Goal: Information Seeking & Learning: Learn about a topic

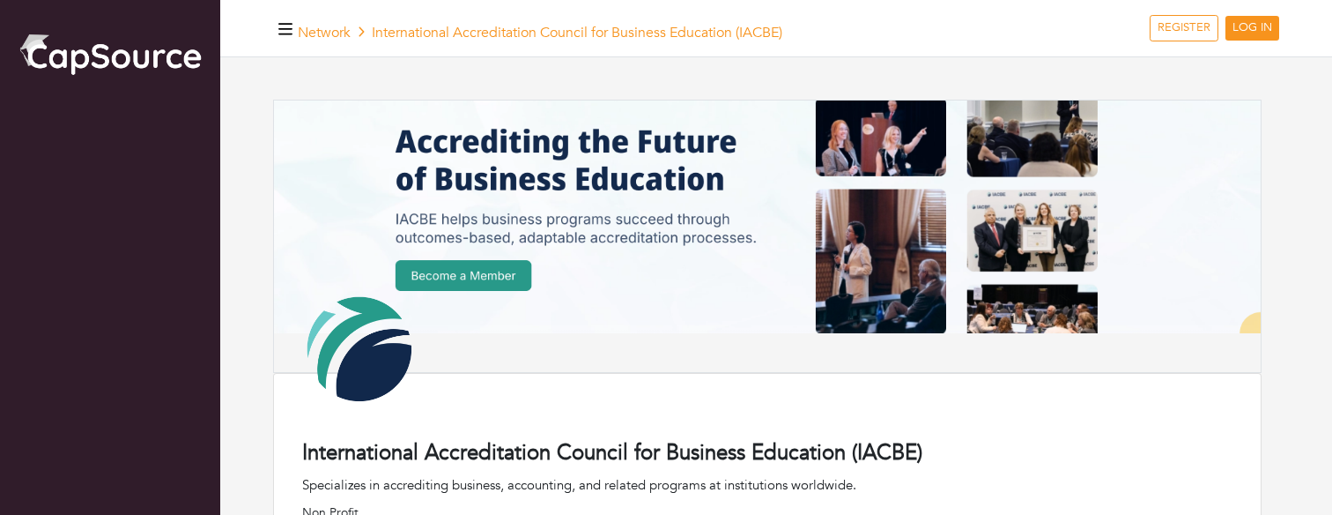
scroll to position [582, 0]
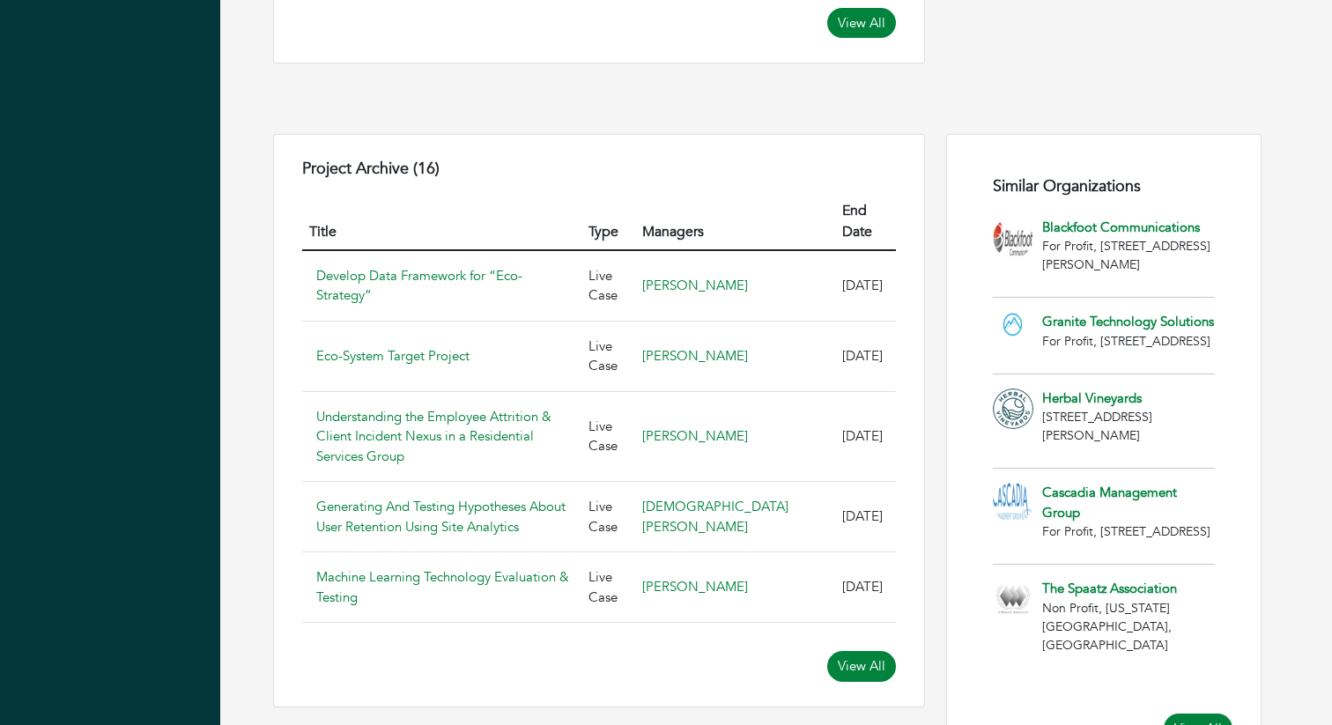
scroll to position [1783, 0]
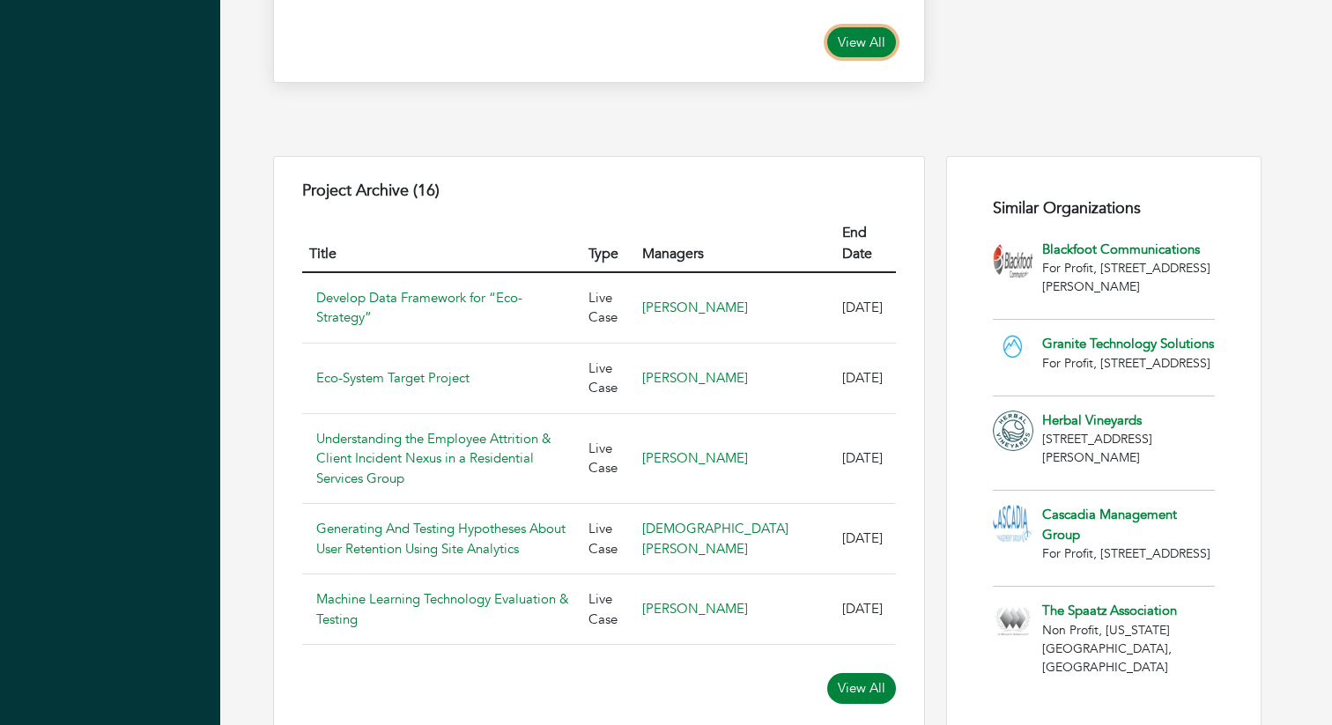
click at [849, 58] on link "View All" at bounding box center [861, 42] width 69 height 31
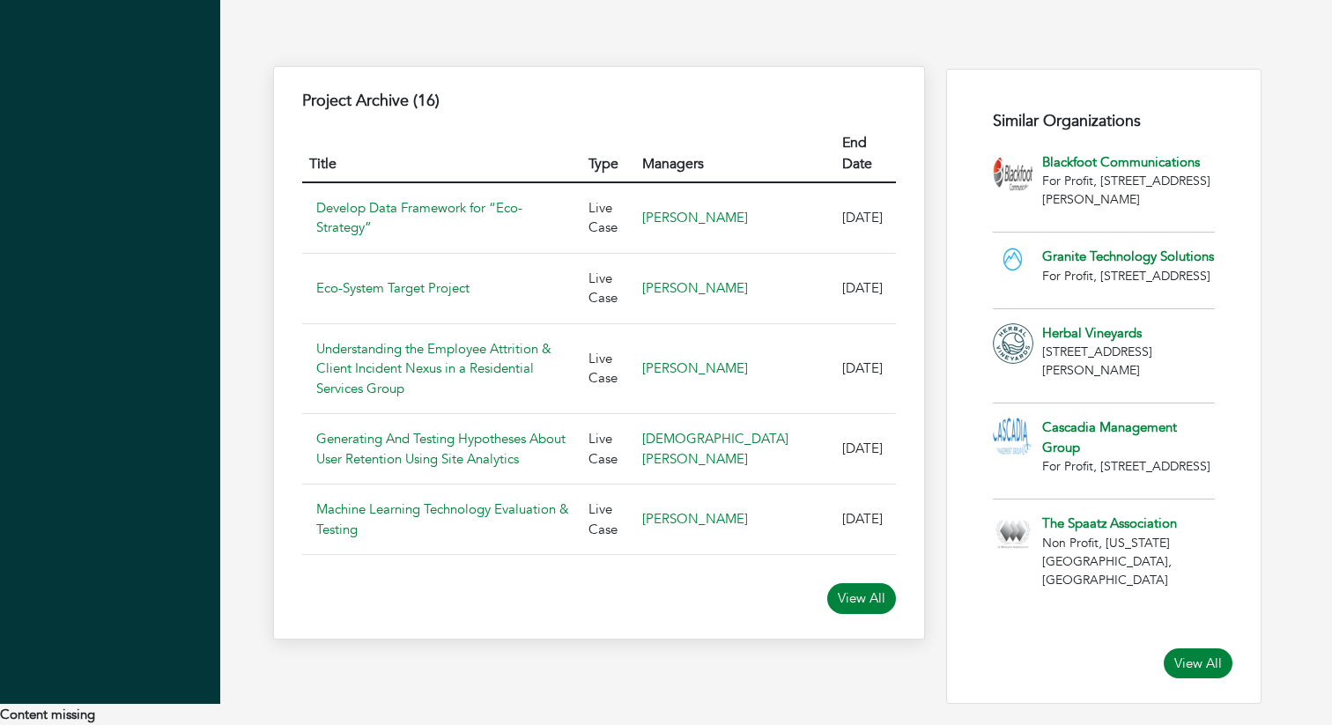
scroll to position [2024, 0]
click at [853, 583] on link "View All" at bounding box center [861, 598] width 69 height 31
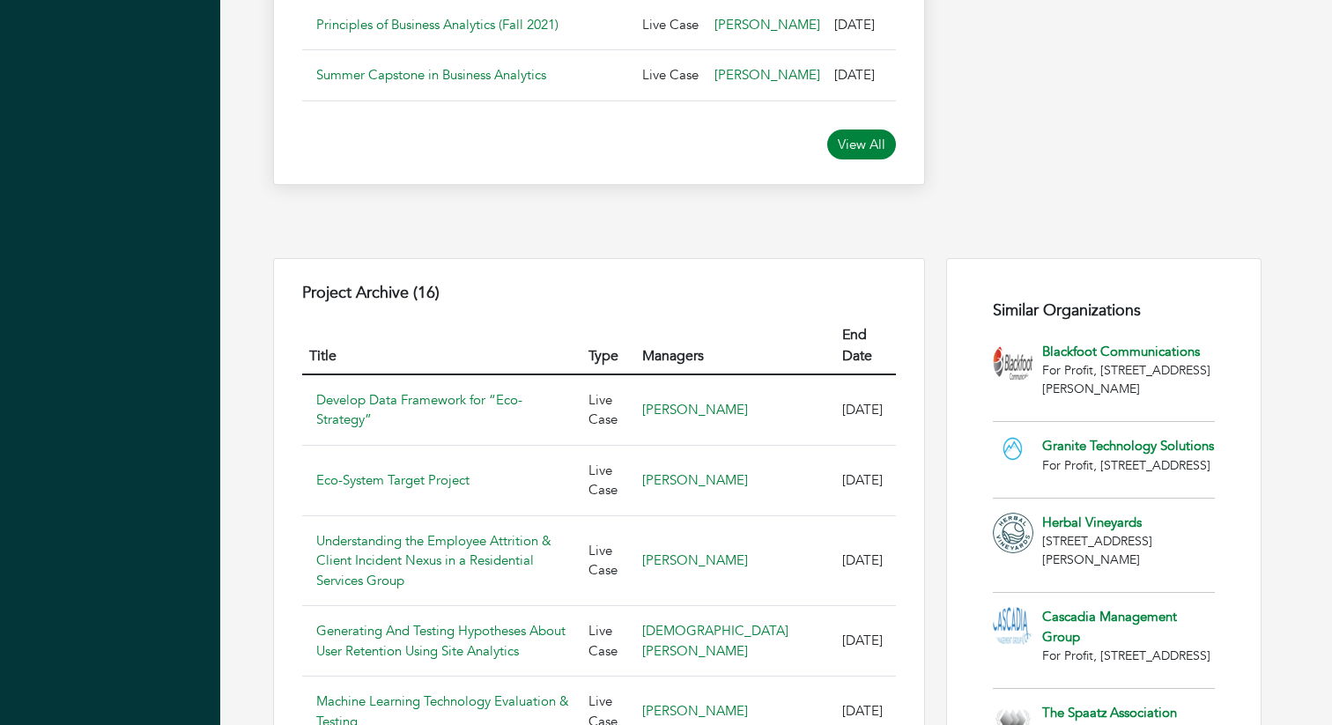
scroll to position [1680, 0]
click at [868, 161] on link "View All" at bounding box center [861, 145] width 69 height 31
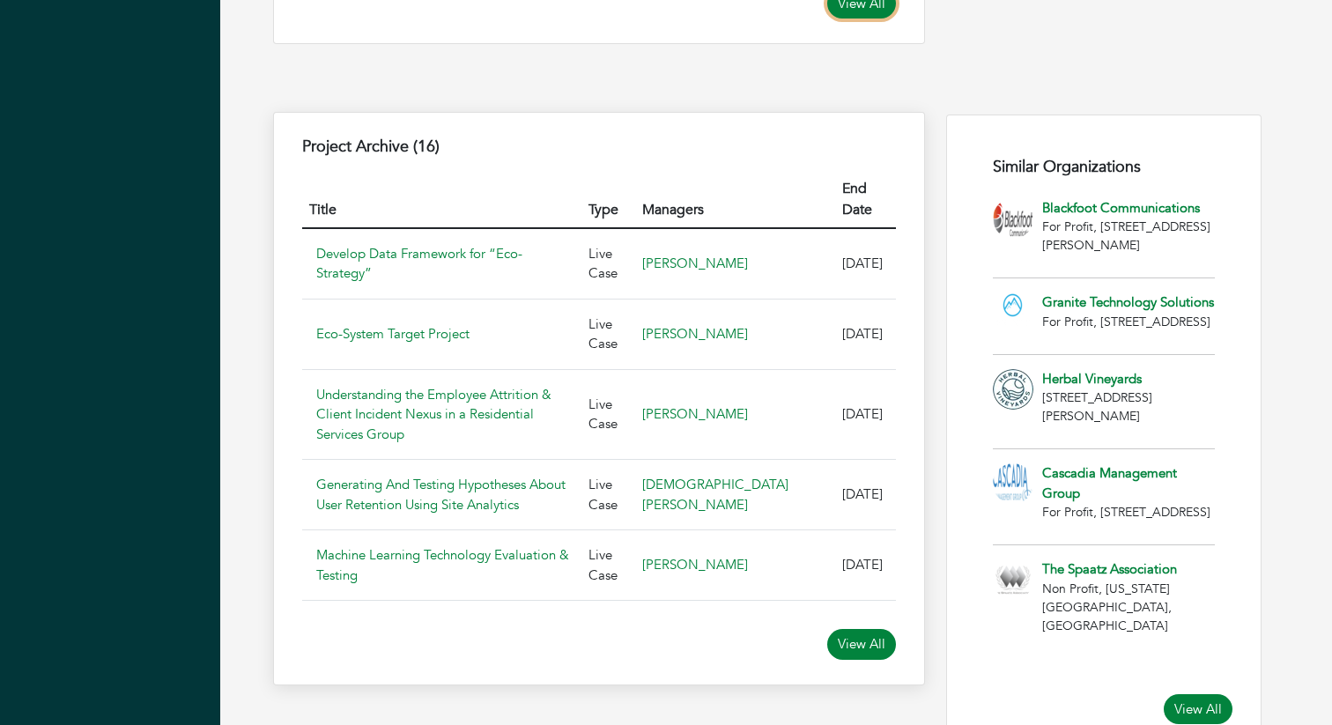
scroll to position [1821, 0]
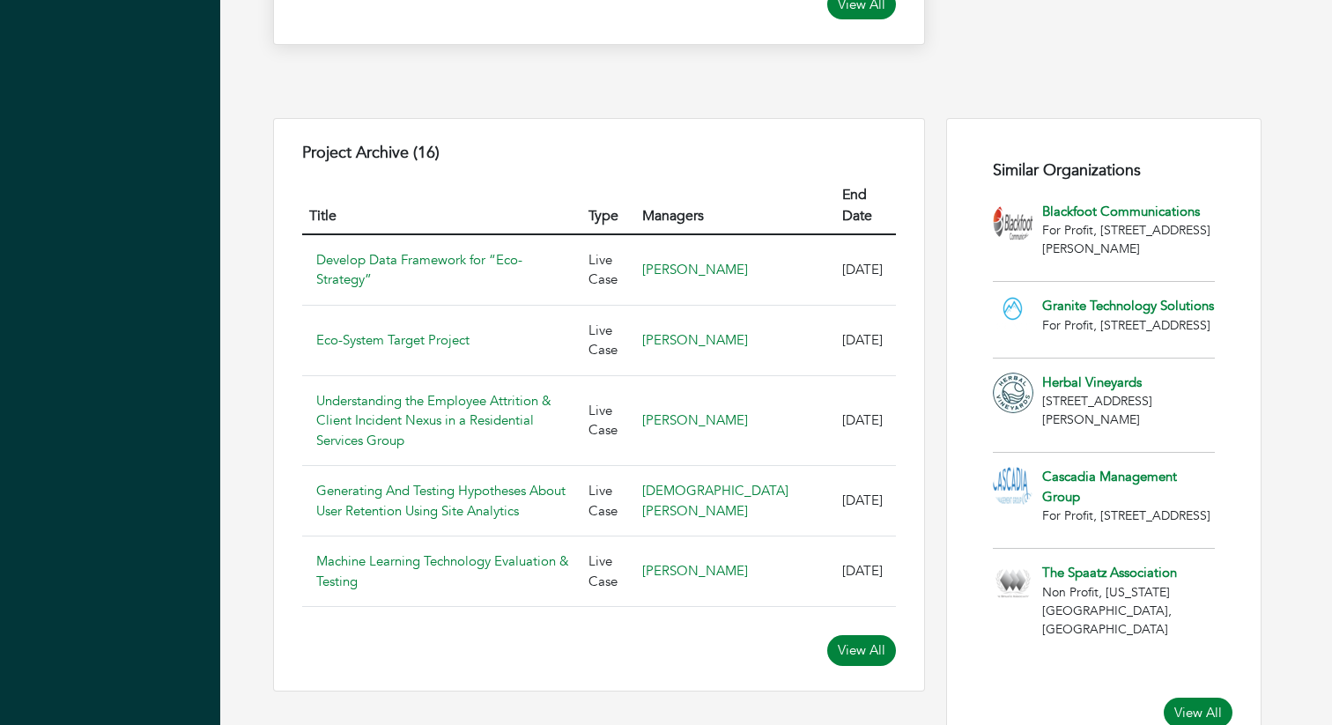
click at [863, 20] on link "View All" at bounding box center [861, 4] width 69 height 31
click at [857, 20] on link "View All" at bounding box center [861, 4] width 69 height 31
click at [860, 20] on link "View All" at bounding box center [861, 4] width 69 height 31
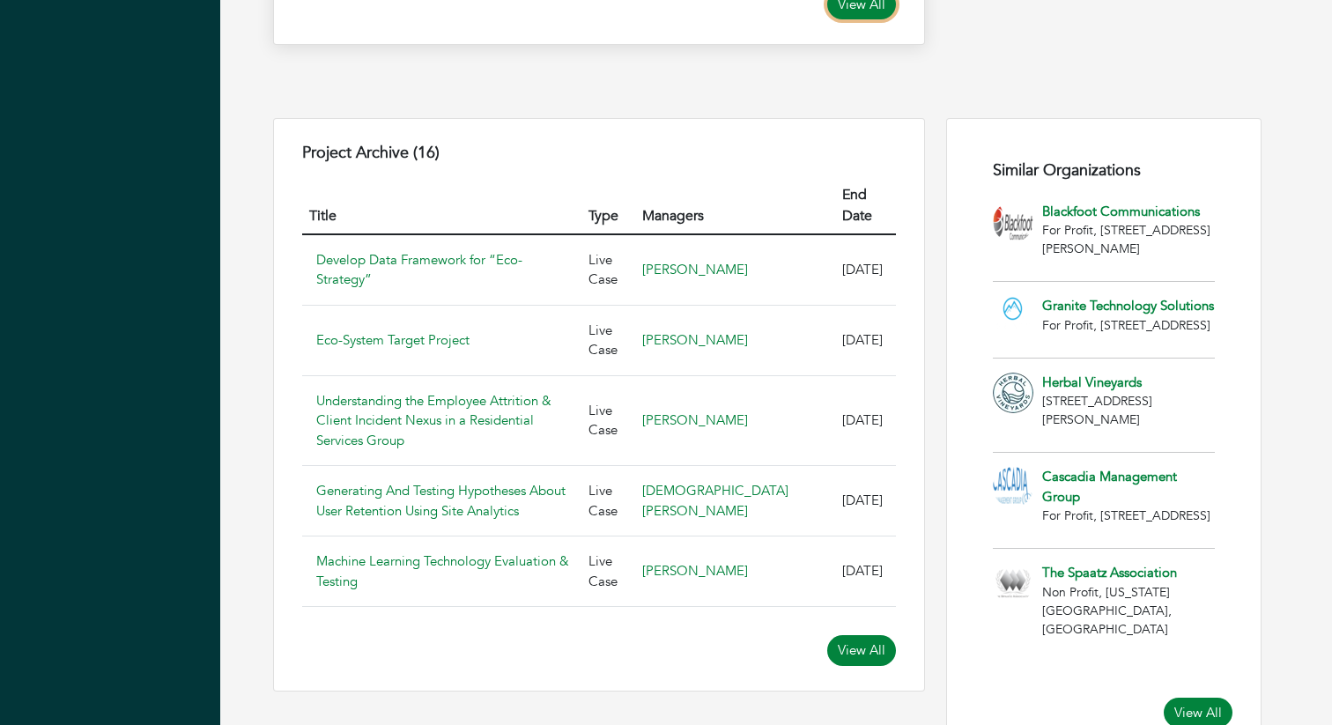
click at [860, 20] on link "View All" at bounding box center [861, 4] width 69 height 31
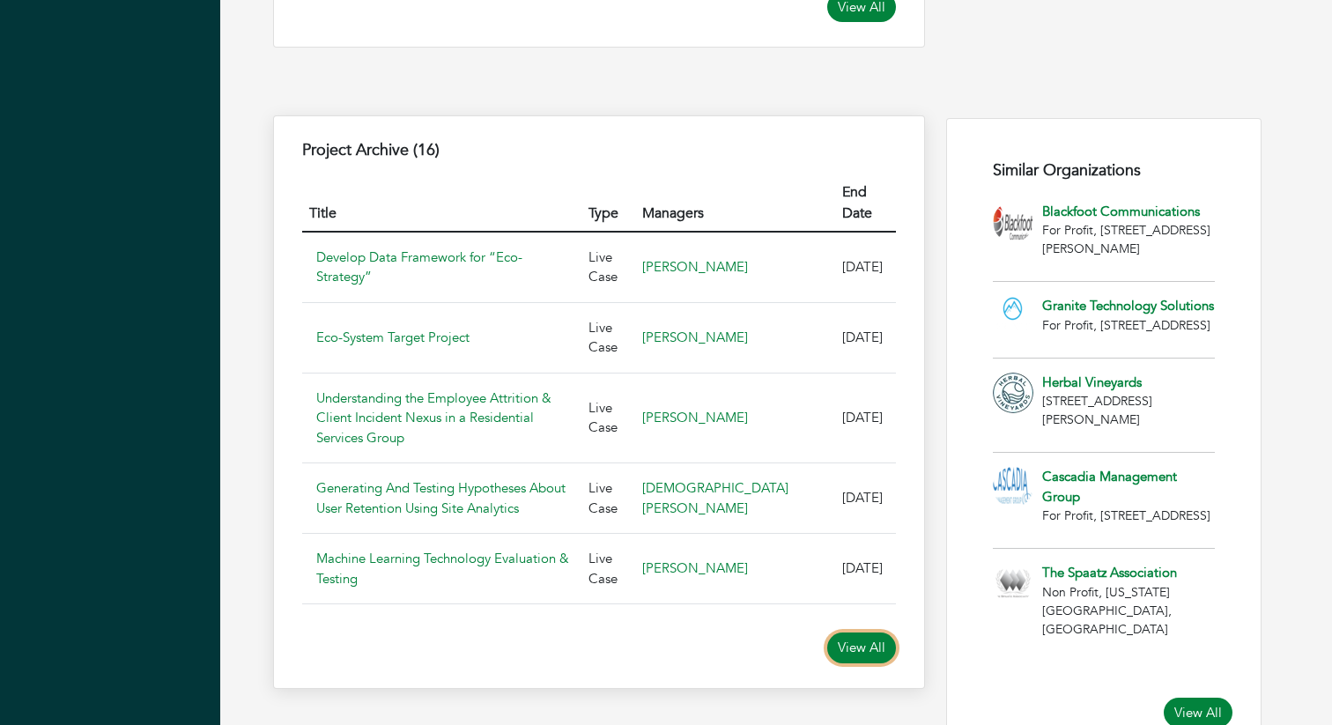
click at [846, 664] on link "View All" at bounding box center [861, 648] width 69 height 31
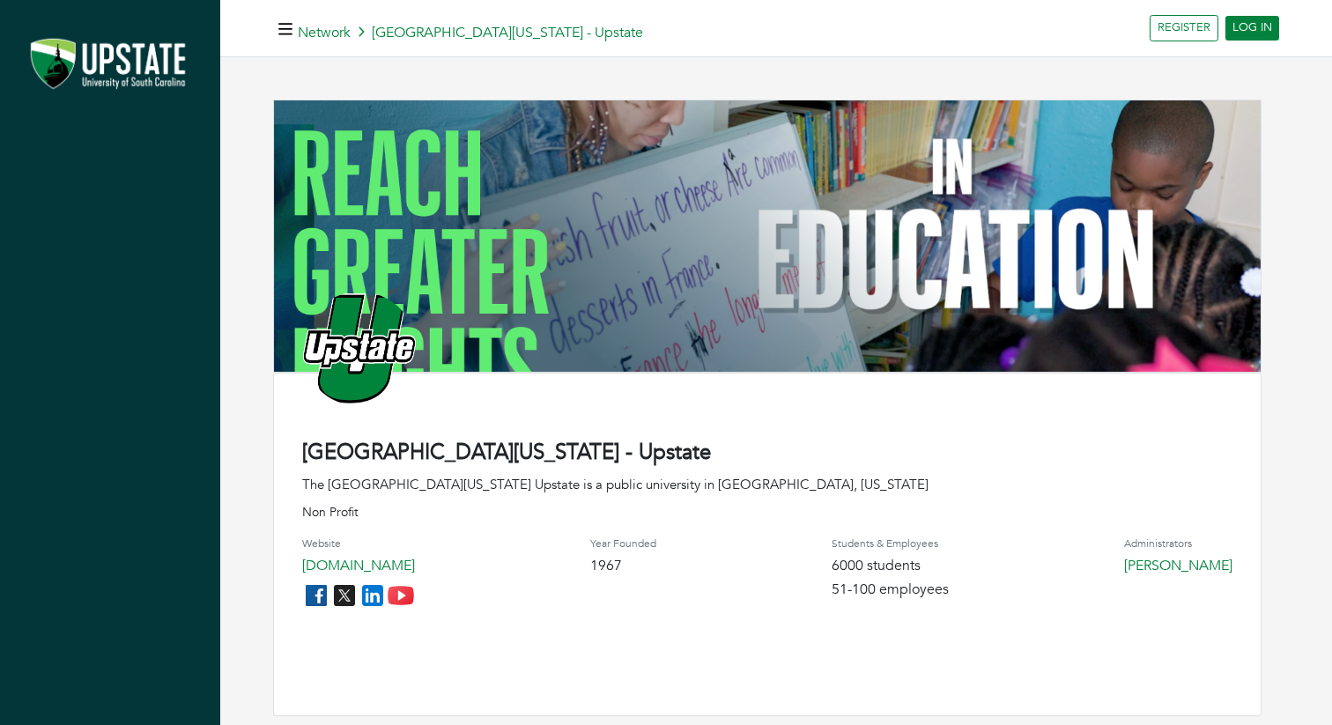
scroll to position [1821, 0]
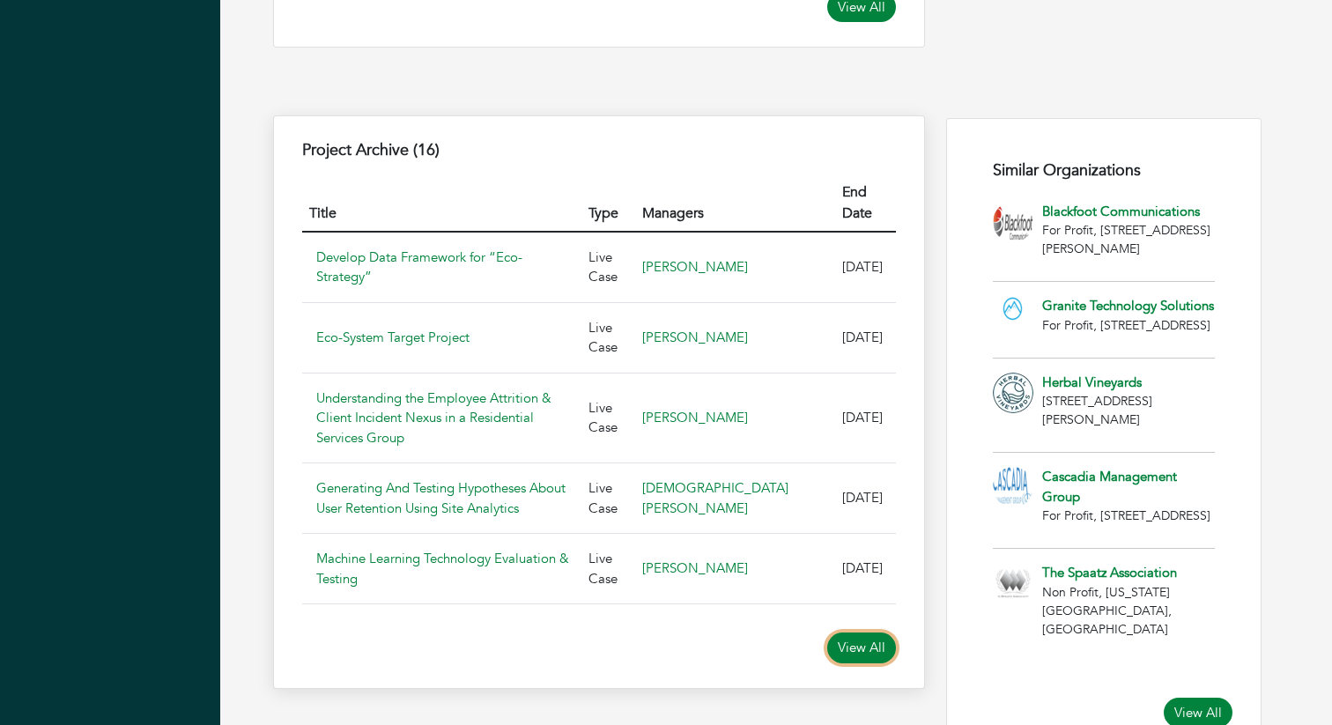
click at [868, 664] on link "View All" at bounding box center [861, 648] width 69 height 31
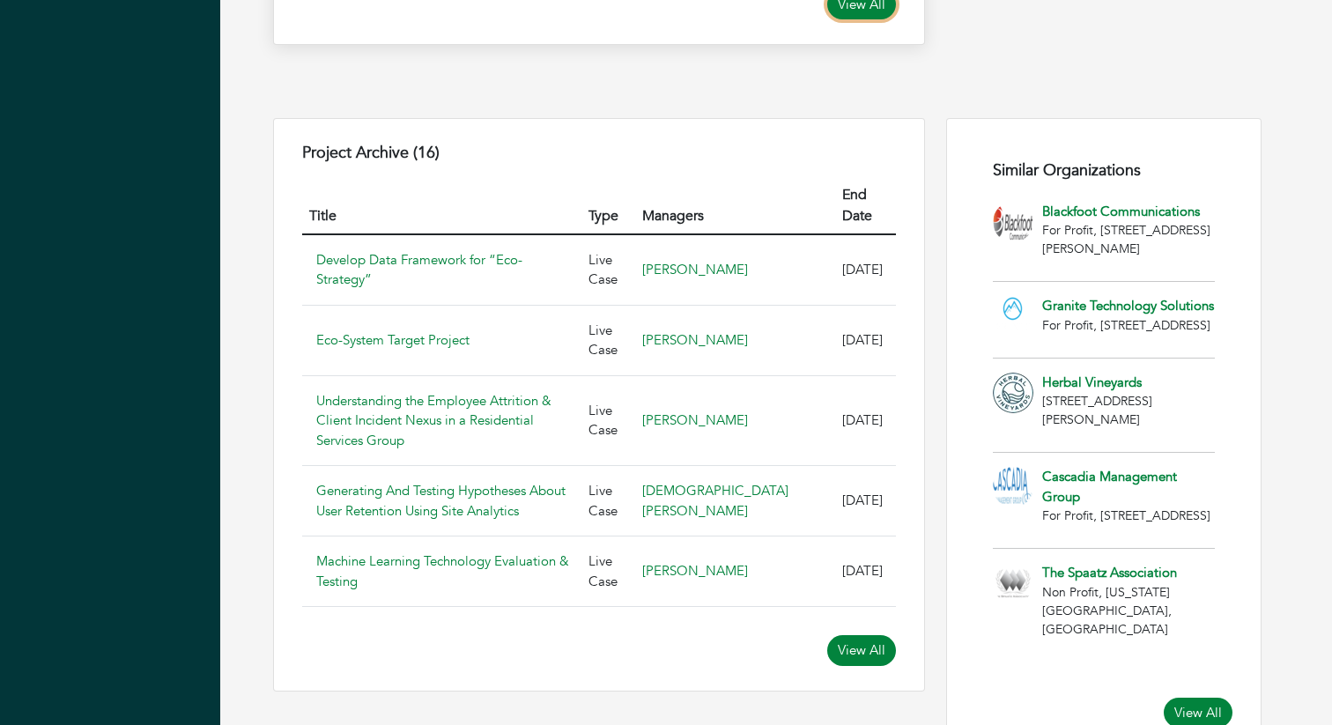
click at [871, 20] on link "View All" at bounding box center [861, 4] width 69 height 31
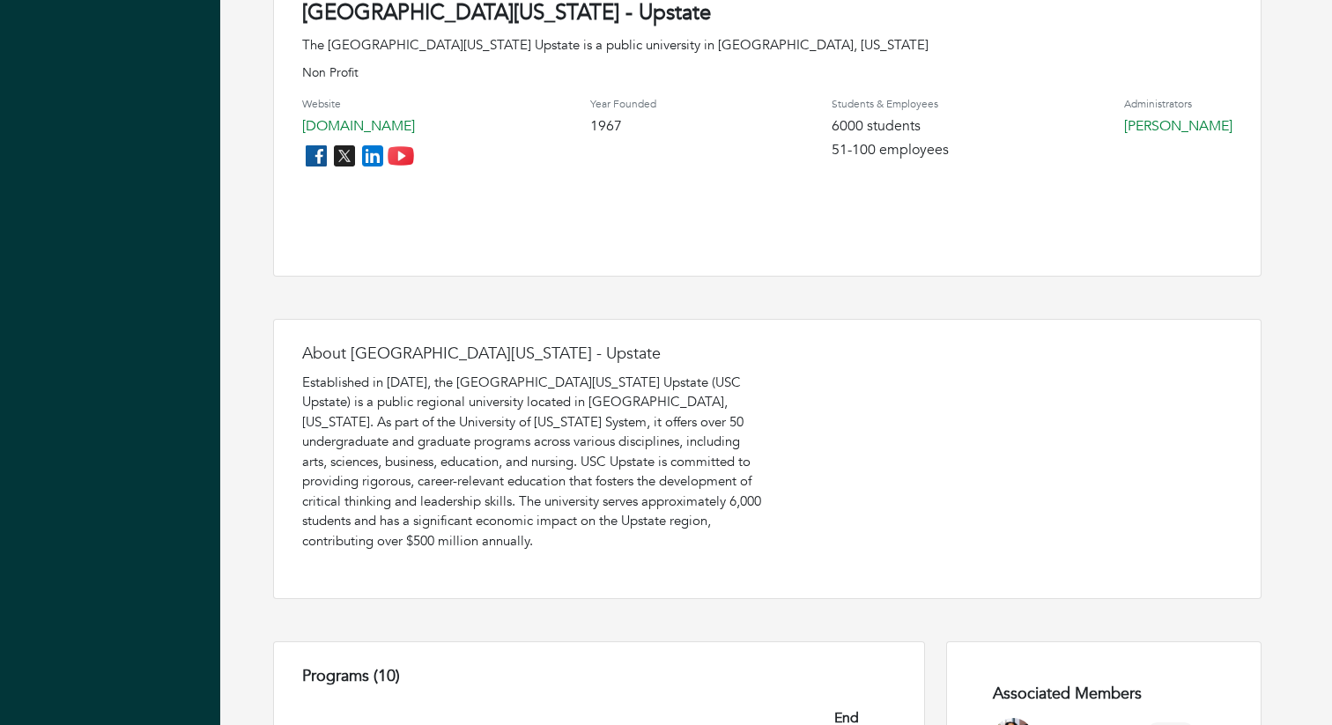
scroll to position [1104, 0]
